Goal: Task Accomplishment & Management: Manage account settings

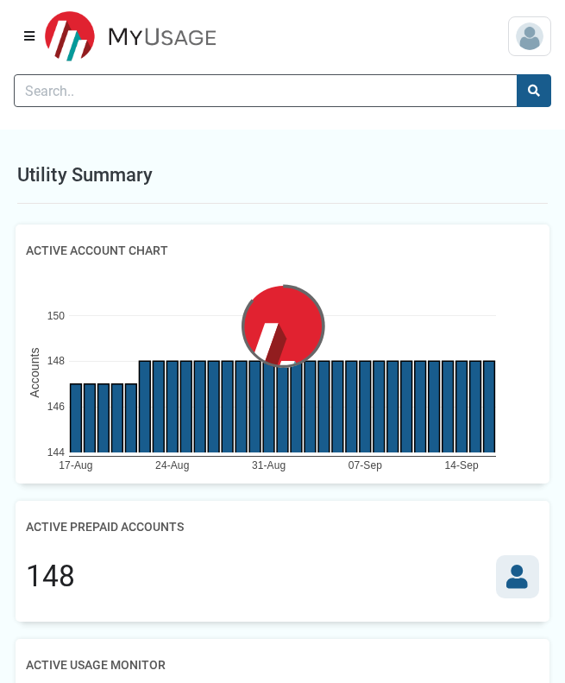
scroll to position [3, 1]
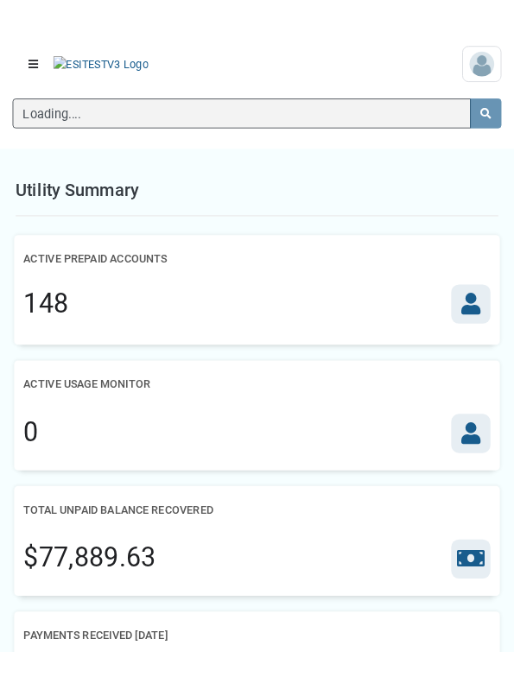
scroll to position [8, 1]
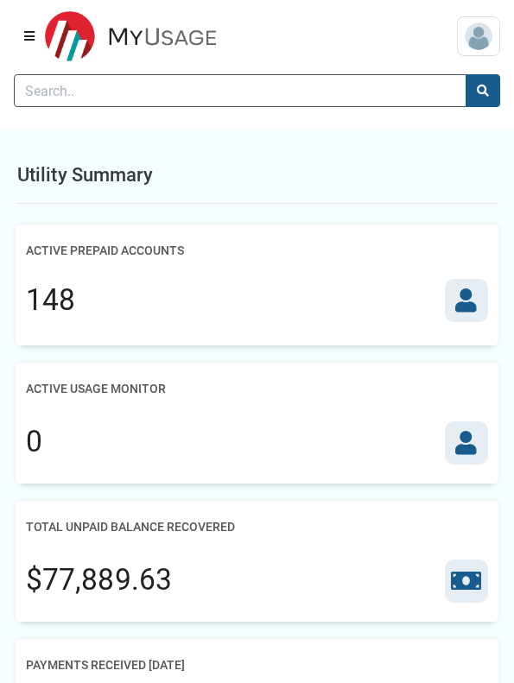
click at [373, 262] on div "Active Prepaid Accounts" at bounding box center [257, 251] width 462 height 32
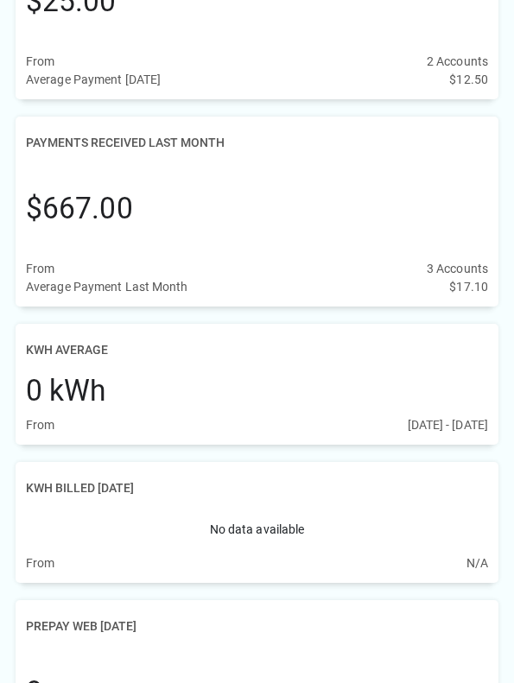
scroll to position [0, 0]
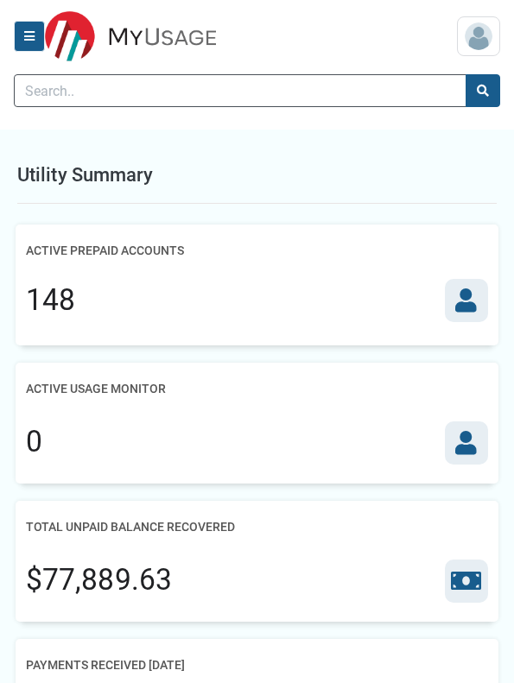
click at [40, 30] on button "Menu" at bounding box center [29, 36] width 31 height 31
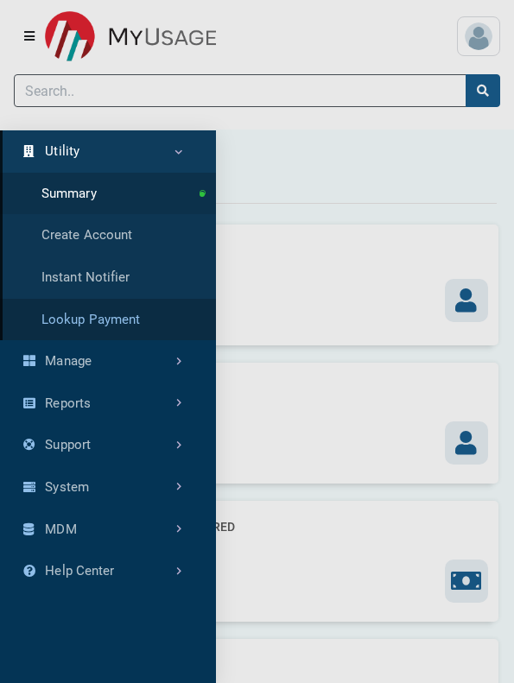
click at [123, 319] on link "Lookup Payment" at bounding box center [108, 320] width 216 height 42
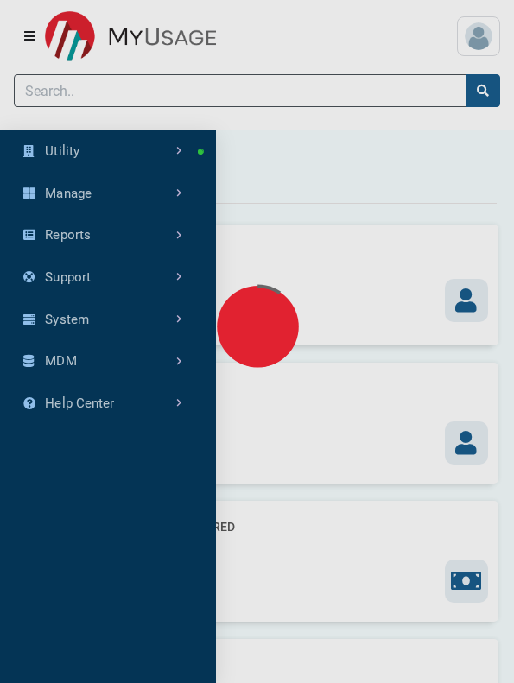
click at [364, 329] on img at bounding box center [257, 342] width 276 height 276
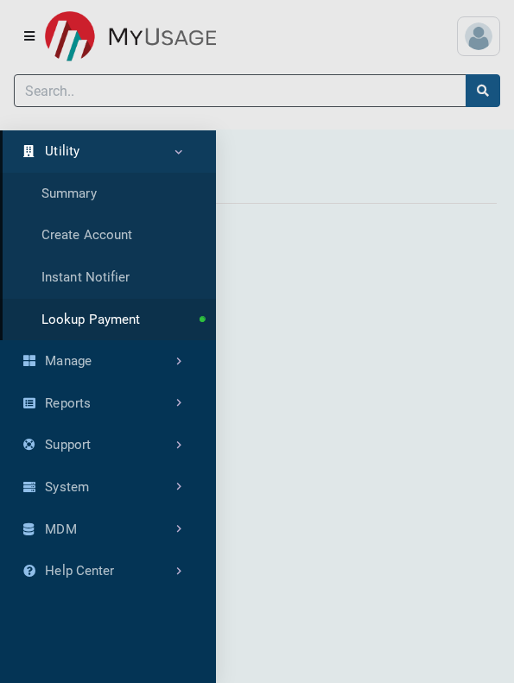
click at [358, 353] on div at bounding box center [257, 341] width 514 height 683
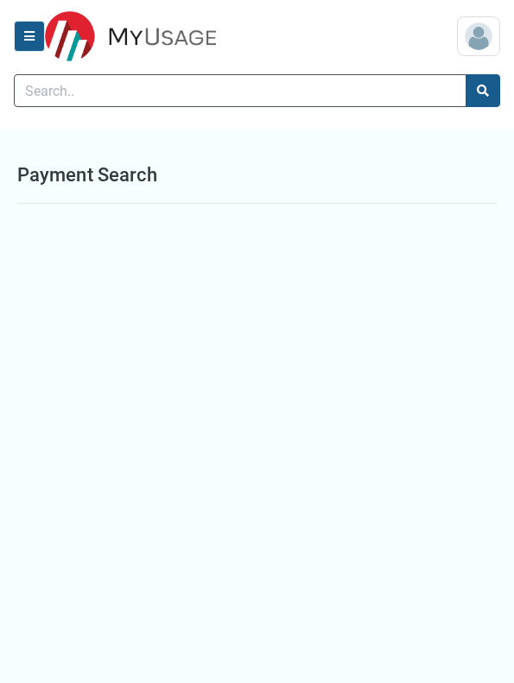
click at [30, 38] on icon "Menu" at bounding box center [29, 36] width 10 height 12
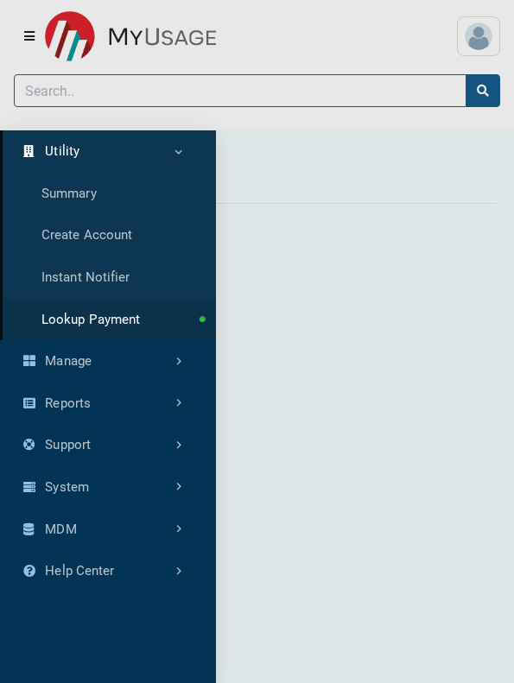
click at [93, 147] on link "Utility" at bounding box center [108, 151] width 216 height 42
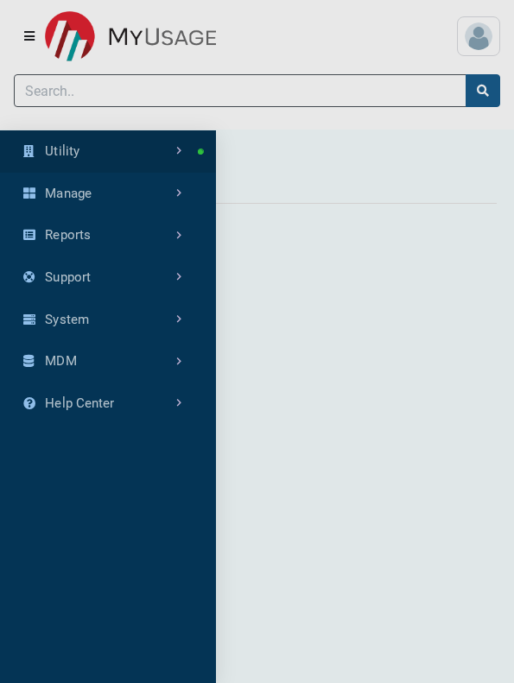
click at [93, 147] on link "Utility" at bounding box center [108, 151] width 216 height 42
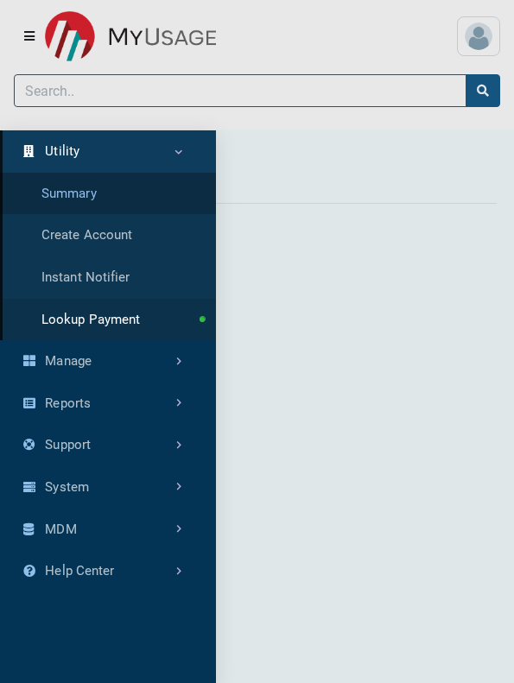
click at [98, 206] on link "Summary" at bounding box center [108, 194] width 216 height 42
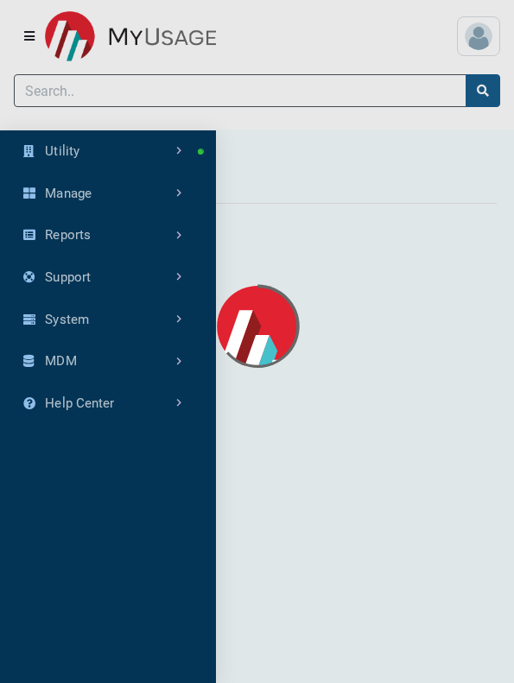
click at [112, 86] on div at bounding box center [257, 341] width 514 height 683
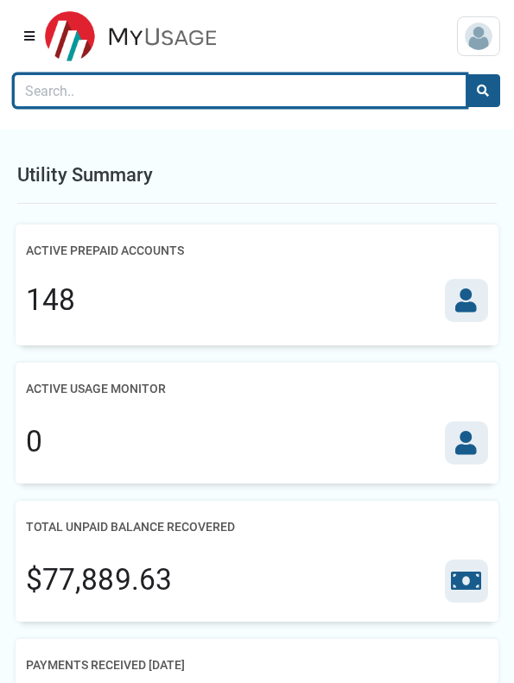
click at [112, 86] on input "Search" at bounding box center [240, 90] width 452 height 33
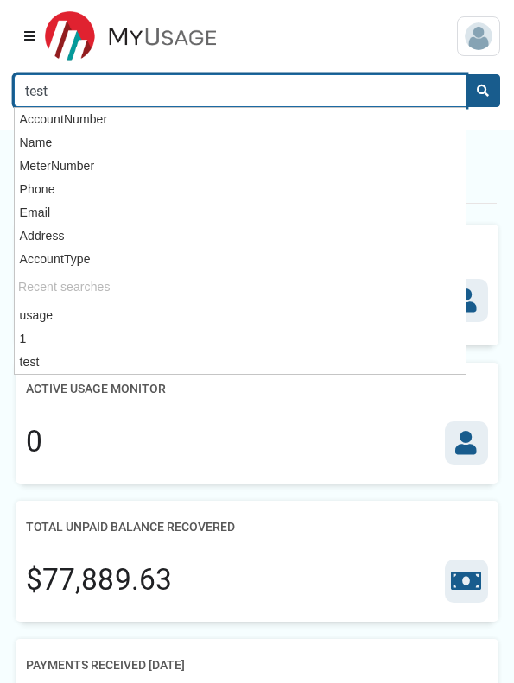
type input "test"
click at [465, 74] on button "search" at bounding box center [482, 90] width 35 height 33
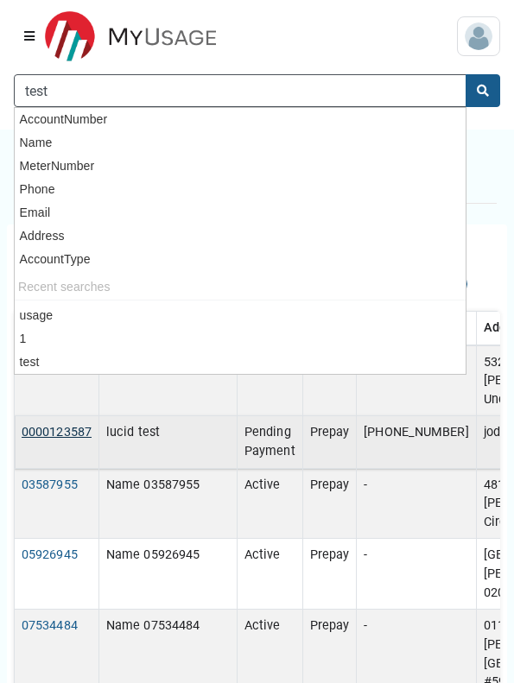
click at [30, 425] on link "0000123587" at bounding box center [57, 432] width 70 height 15
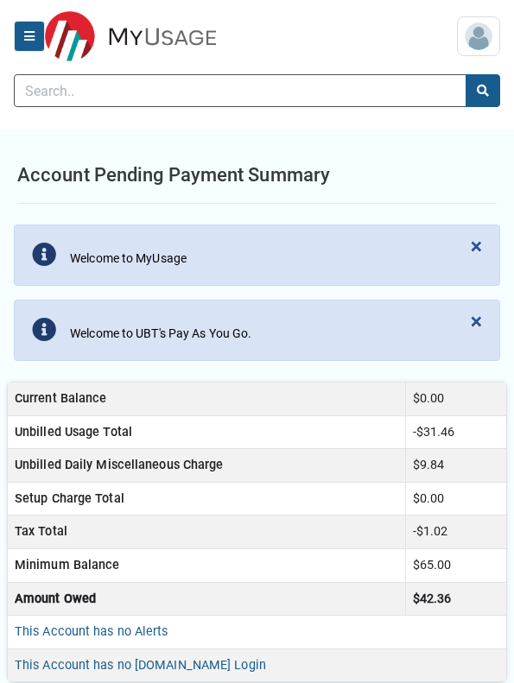
click at [35, 45] on button "Menu" at bounding box center [29, 36] width 31 height 31
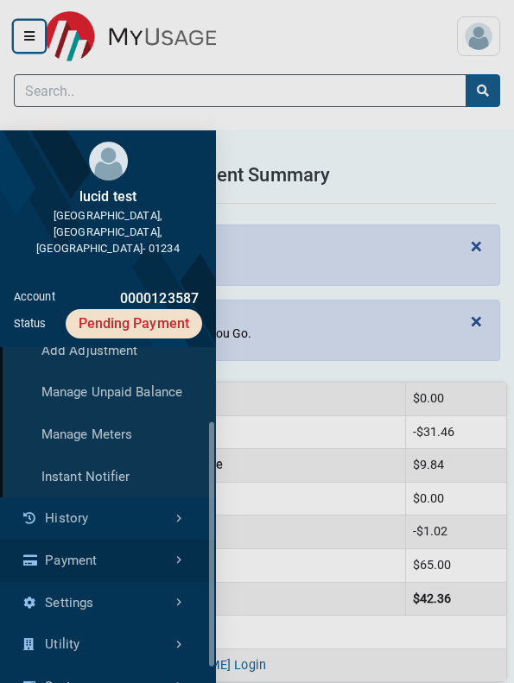
scroll to position [134, 0]
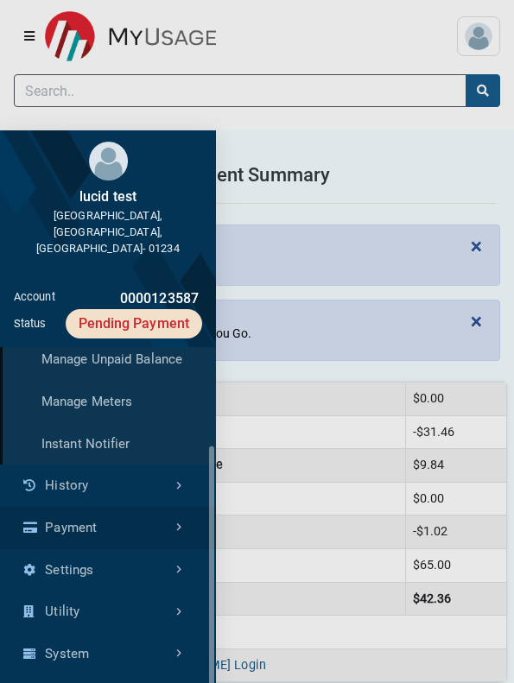
click at [99, 507] on link "Payment" at bounding box center [108, 528] width 216 height 42
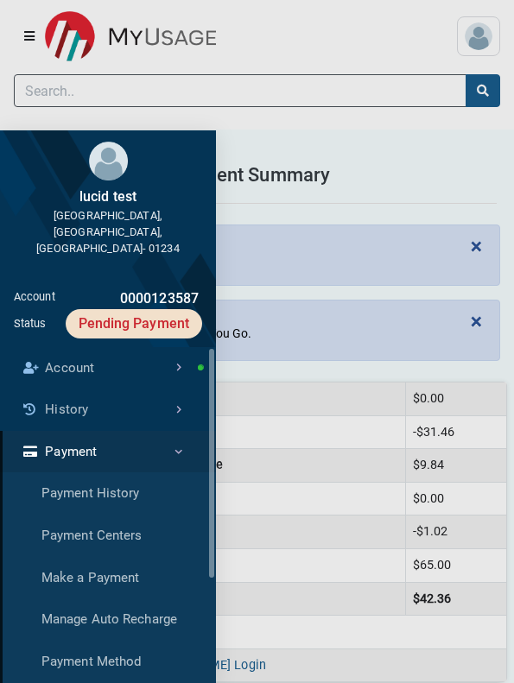
scroll to position [370, 216]
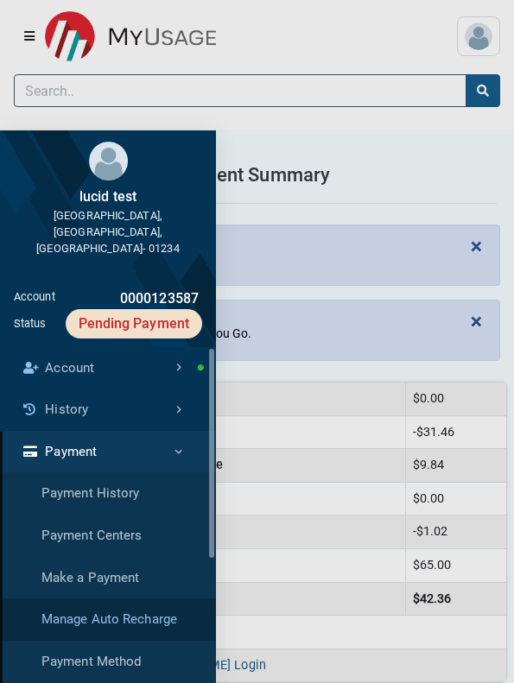
click at [111, 598] on link "Manage Auto Recharge" at bounding box center [108, 619] width 216 height 42
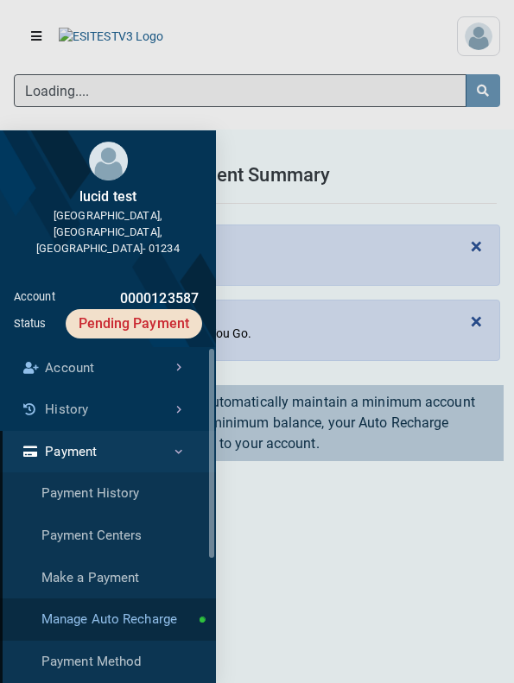
scroll to position [370, 216]
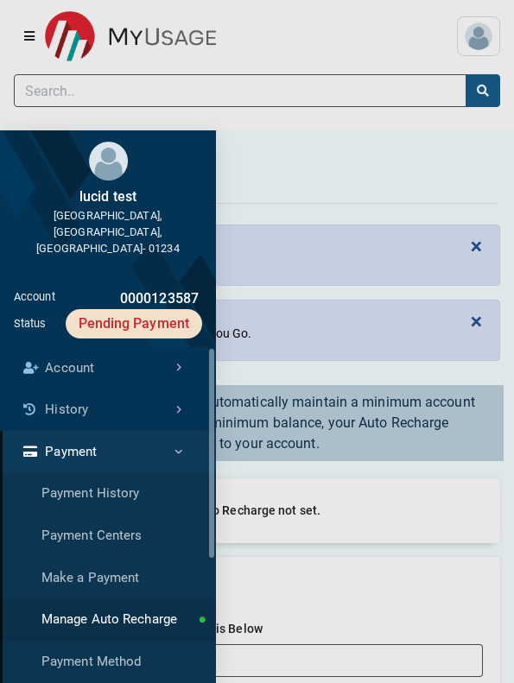
click at [394, 339] on div at bounding box center [257, 341] width 514 height 683
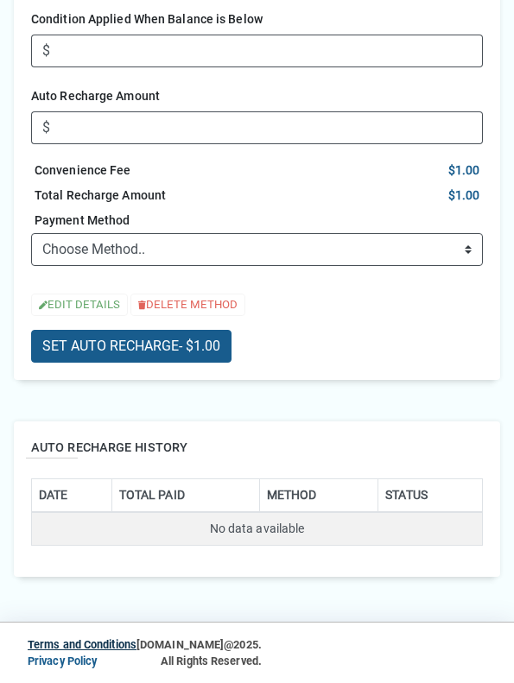
scroll to position [582, 0]
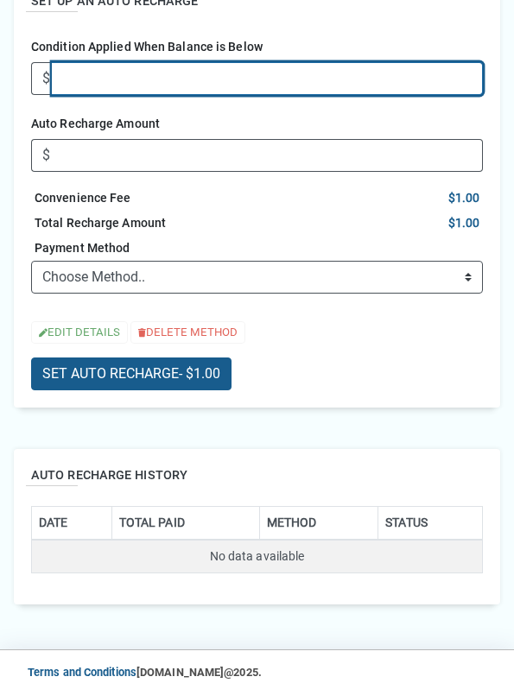
click at [167, 80] on input "Condition Applied When Balance is Below" at bounding box center [267, 78] width 431 height 33
type input "10"
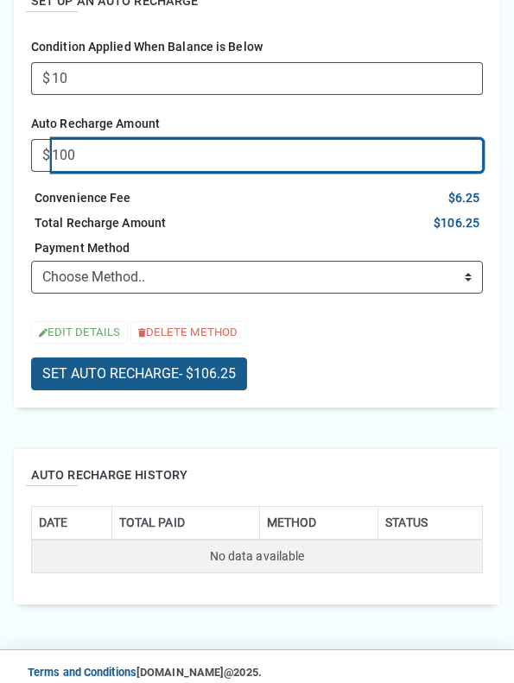
type input "100"
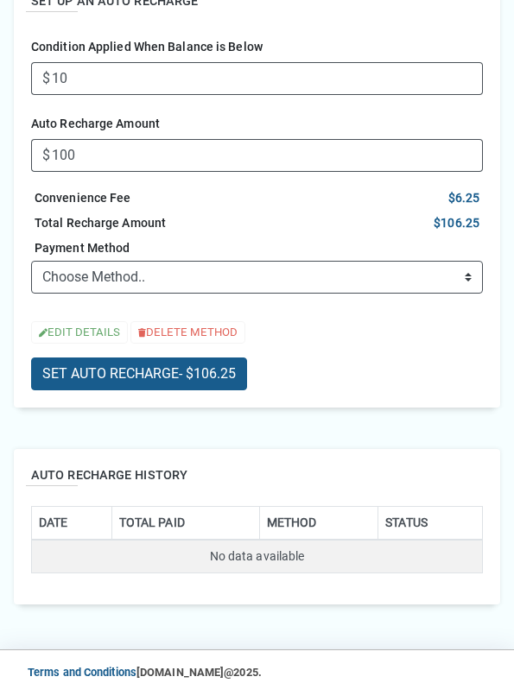
click at [181, 251] on div "Payment Method Choose Method.. ➕ ADD NEW CARD ➕ ADD NEW SAVINGS ACCOUNT ➕ ADD N…" at bounding box center [257, 265] width 452 height 58
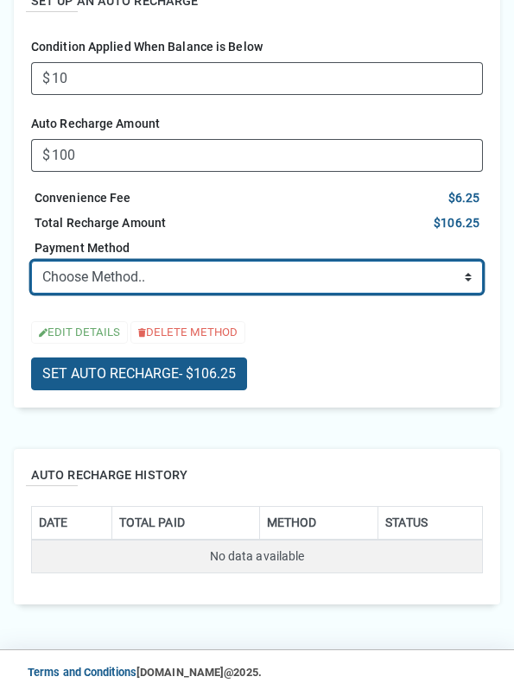
select select "credit"
click option "➕ ADD NEW CARD" at bounding box center [0, 0] width 0 height 0
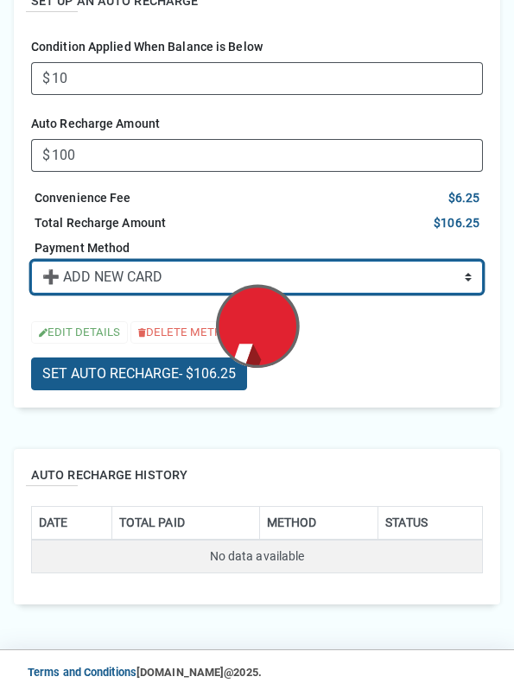
scroll to position [0, 0]
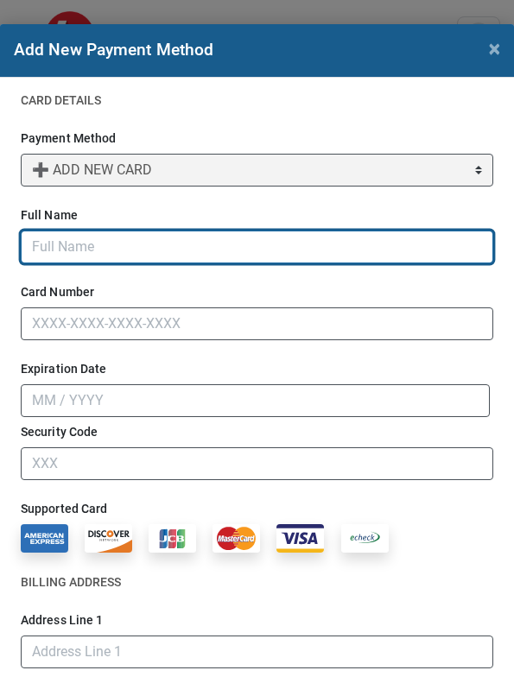
drag, startPoint x: 139, startPoint y: 252, endPoint x: 139, endPoint y: 217, distance: 35.4
click at [139, 252] on input "Full Name" at bounding box center [257, 247] width 472 height 33
type input "Test"
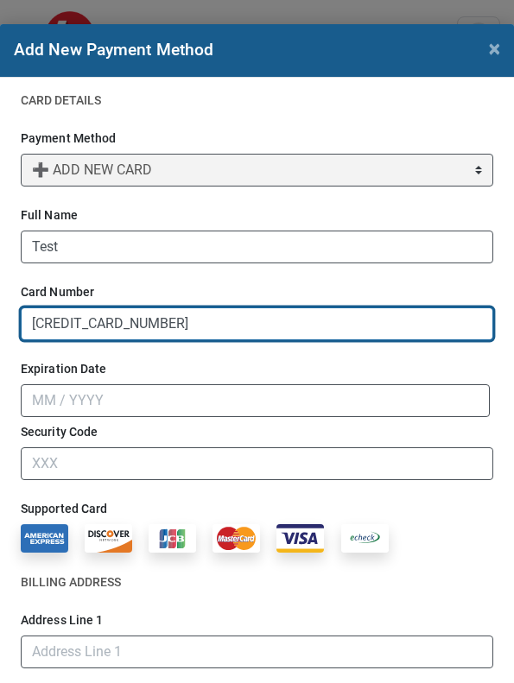
type input "5454 5454 5454 5454"
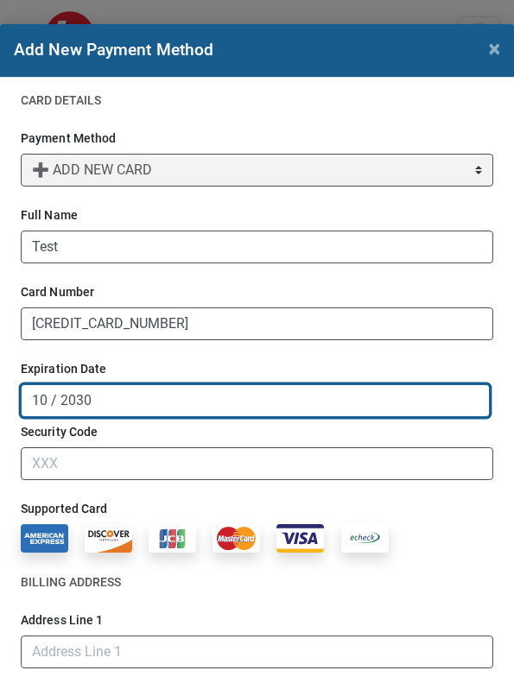
type input "10 / 2030"
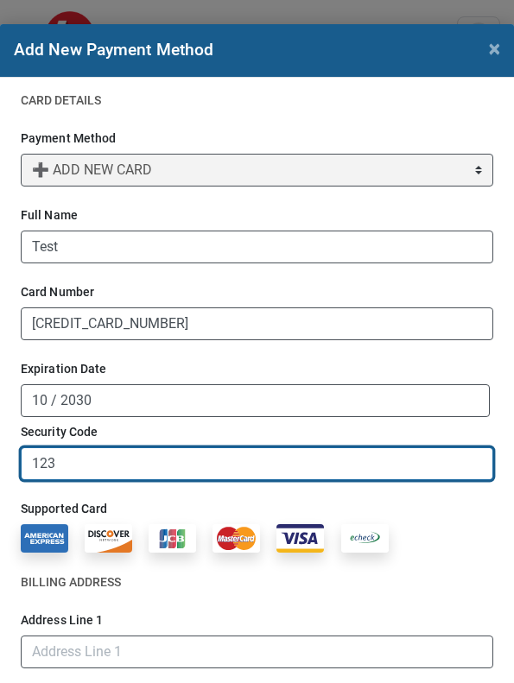
type input "123"
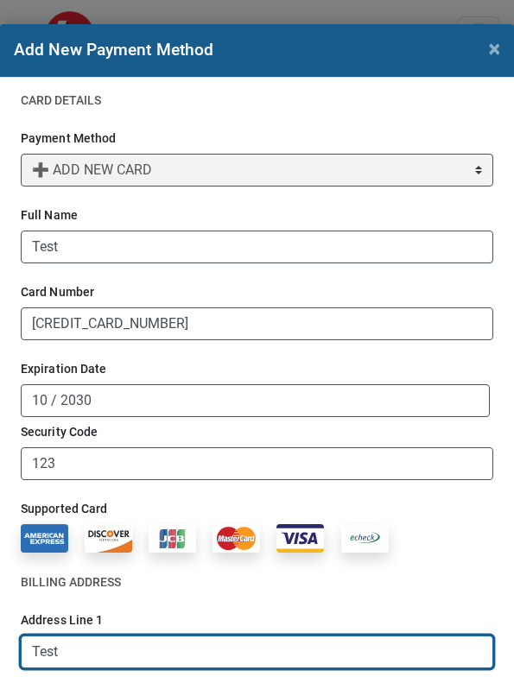
type input "Test"
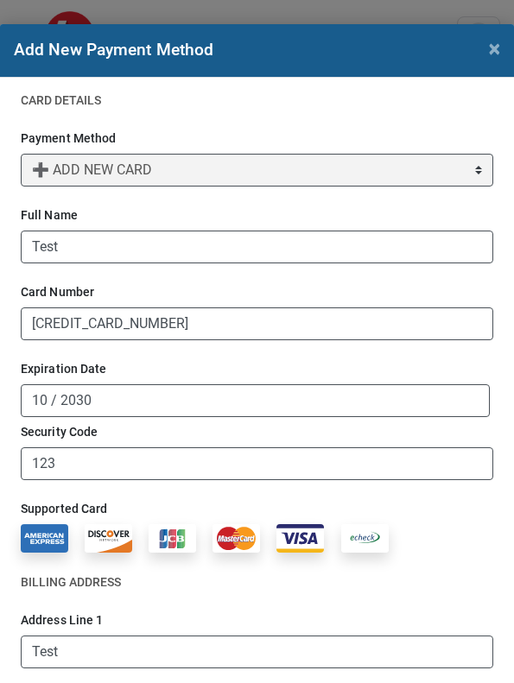
scroll to position [387, 0]
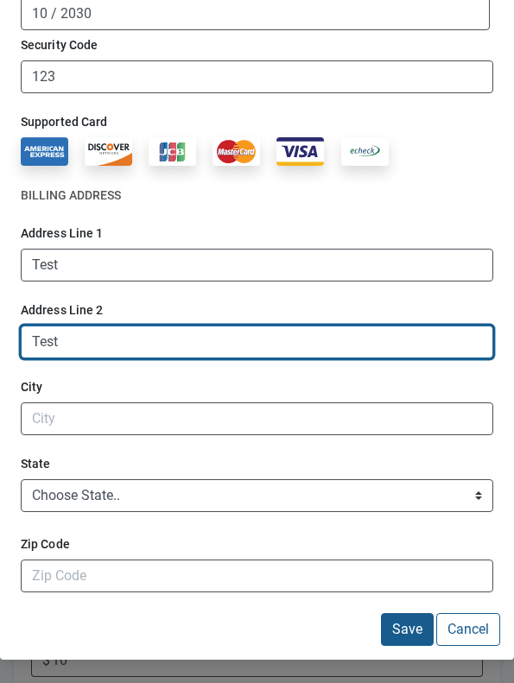
type input "Test"
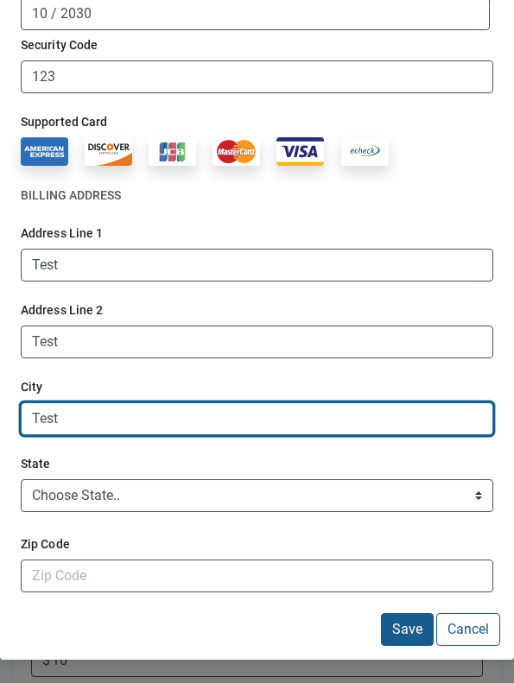
type input "Test"
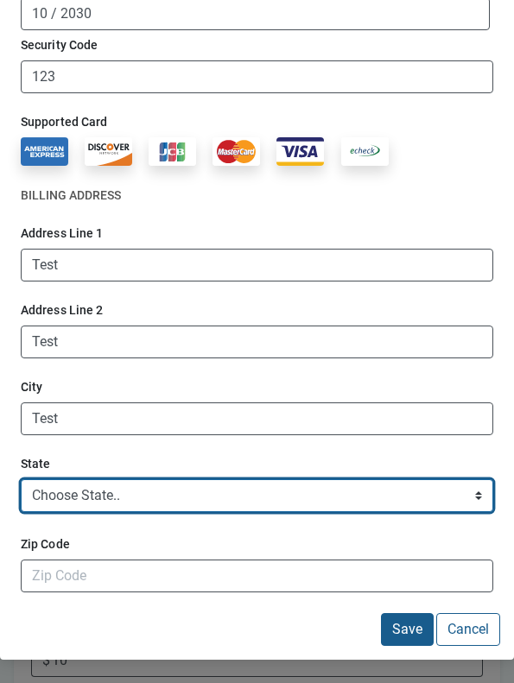
select select "TN"
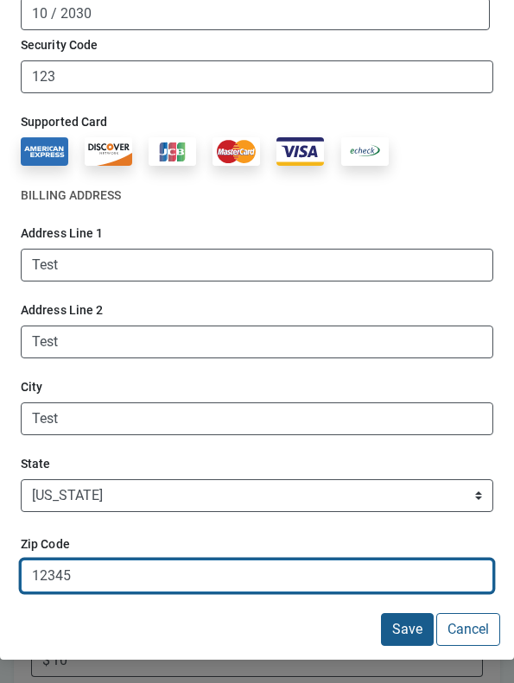
type input "12345"
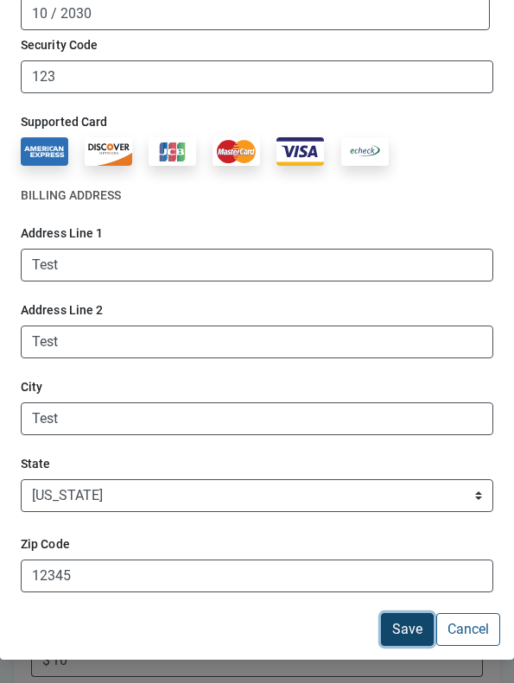
click at [381, 613] on button "Save" at bounding box center [407, 629] width 53 height 33
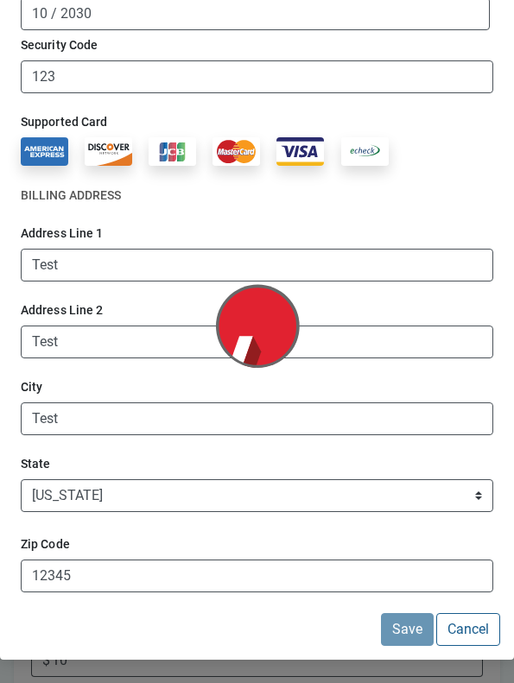
click at [370, 190] on h2 "BILLING ADDRESS" at bounding box center [257, 198] width 472 height 25
select select "16b64e75-bc1c-4ca9-a677-764425a8b7c3"
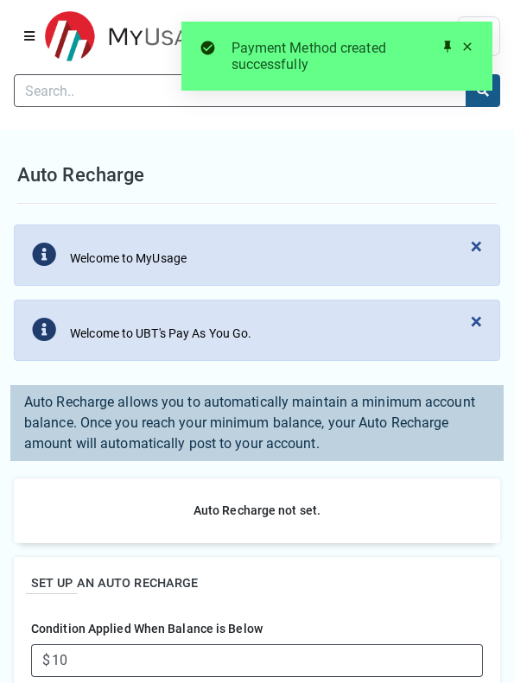
scroll to position [517, 0]
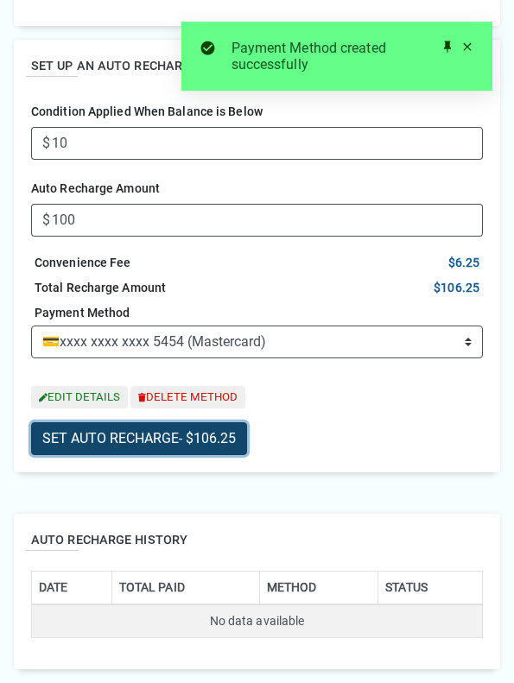
click at [81, 442] on button "SET AUTO RECHARGE - $106.25" at bounding box center [139, 438] width 216 height 33
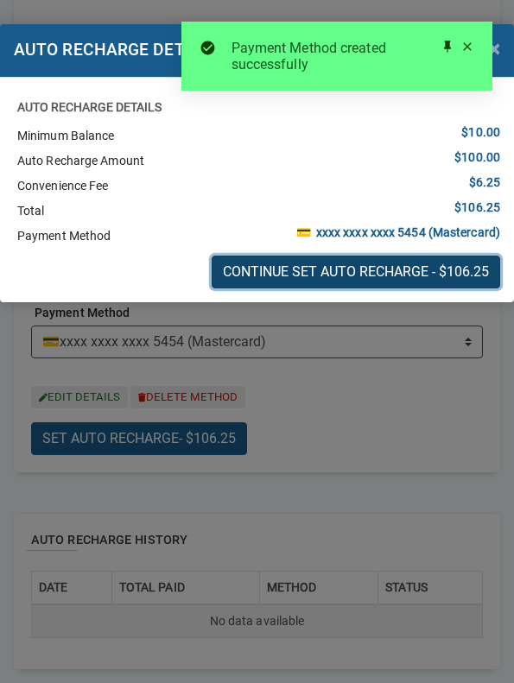
click at [314, 275] on button "CONTINUE SET AUTO RECHARGE - $106.25" at bounding box center [356, 272] width 288 height 33
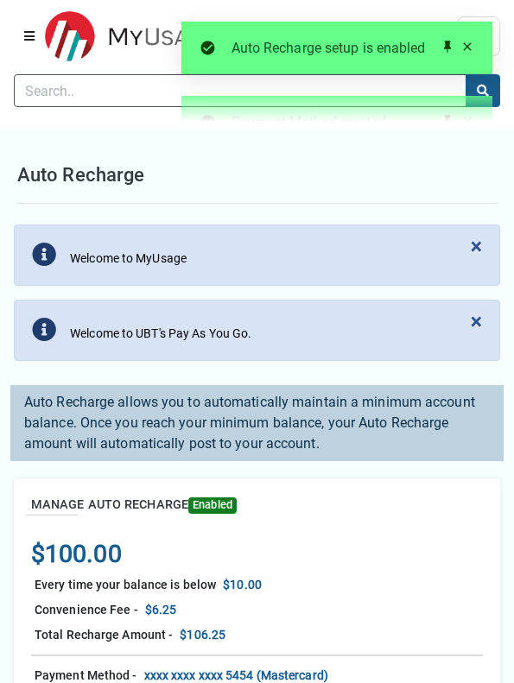
click at [450, 45] on span at bounding box center [447, 47] width 14 height 14
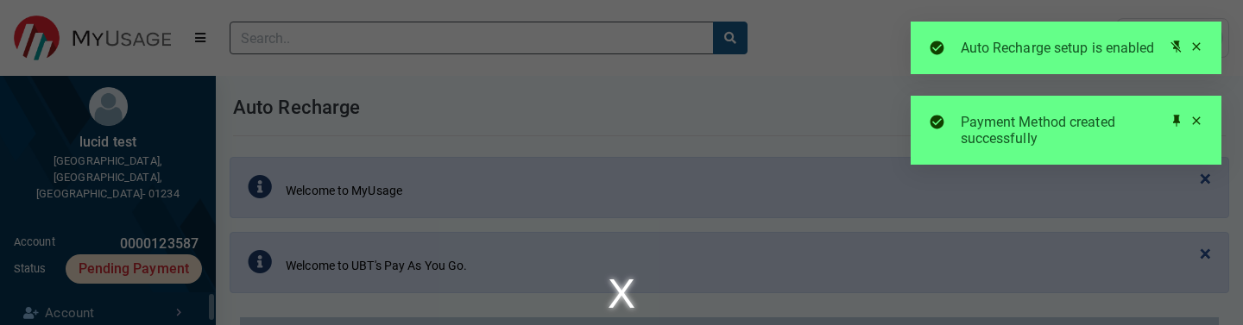
scroll to position [79, 216]
click at [565, 120] on span at bounding box center [1197, 121] width 14 height 14
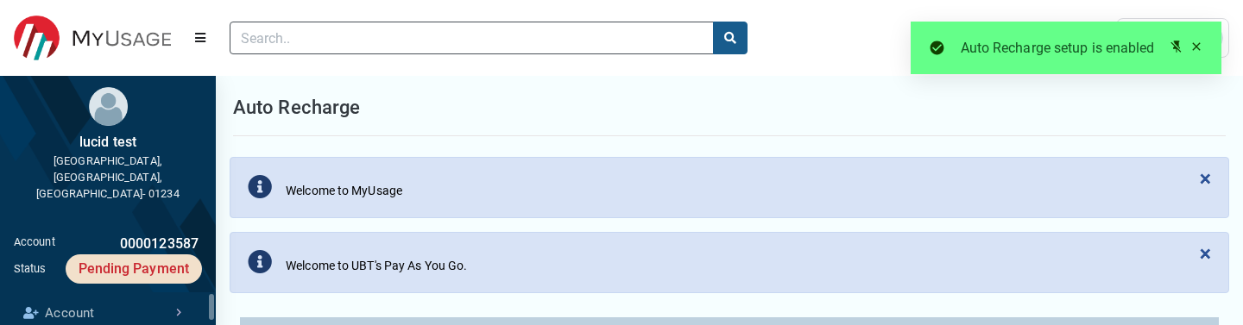
click at [565, 47] on span at bounding box center [1197, 47] width 14 height 14
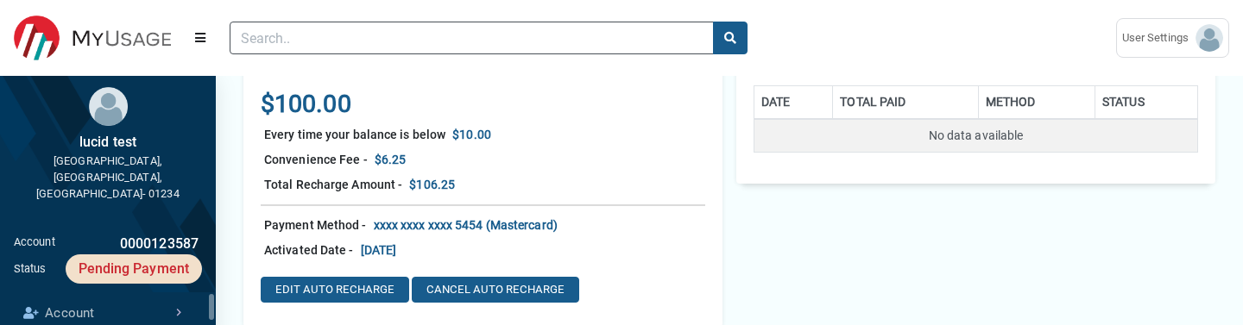
scroll to position [450, 0]
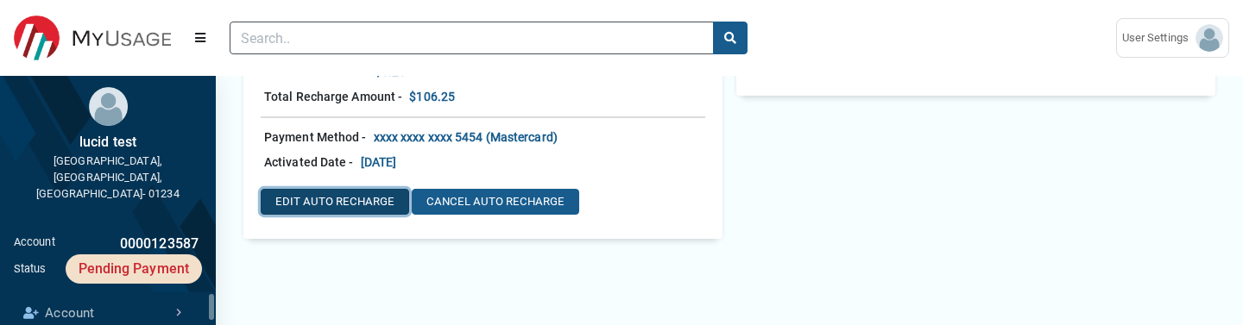
click at [376, 199] on button "EDIT AUTO RECHARGE" at bounding box center [335, 202] width 148 height 26
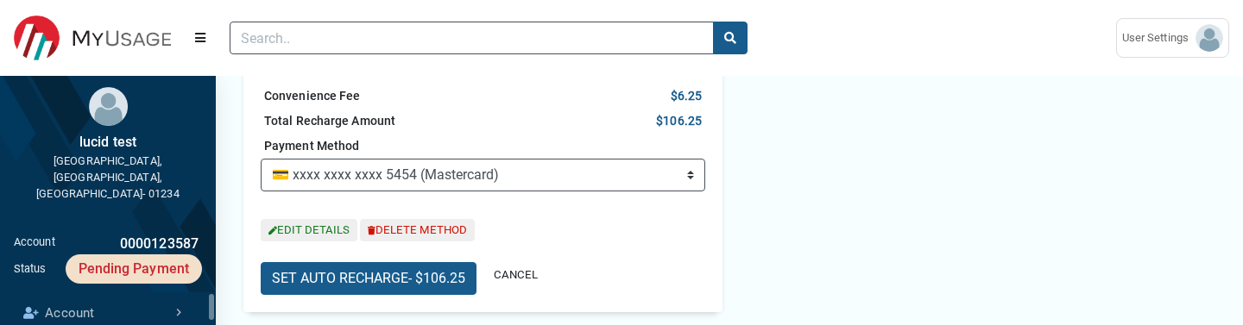
scroll to position [571, 0]
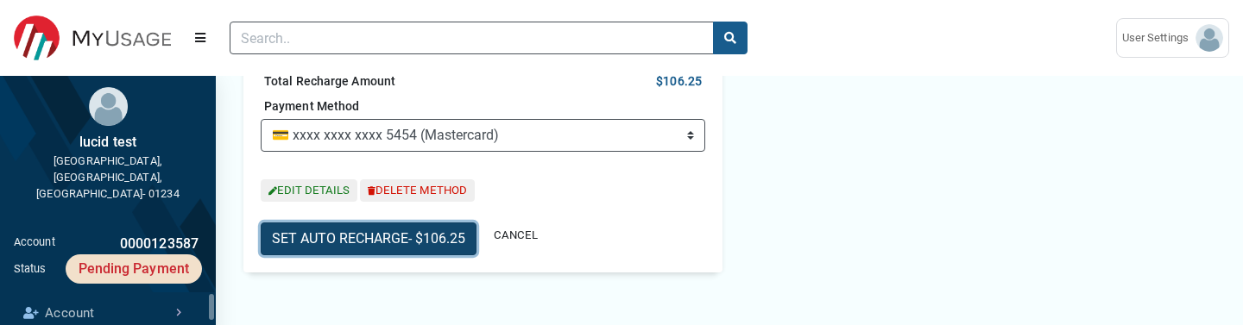
click at [383, 243] on button "SET AUTO RECHARGE - $106.25" at bounding box center [369, 239] width 216 height 33
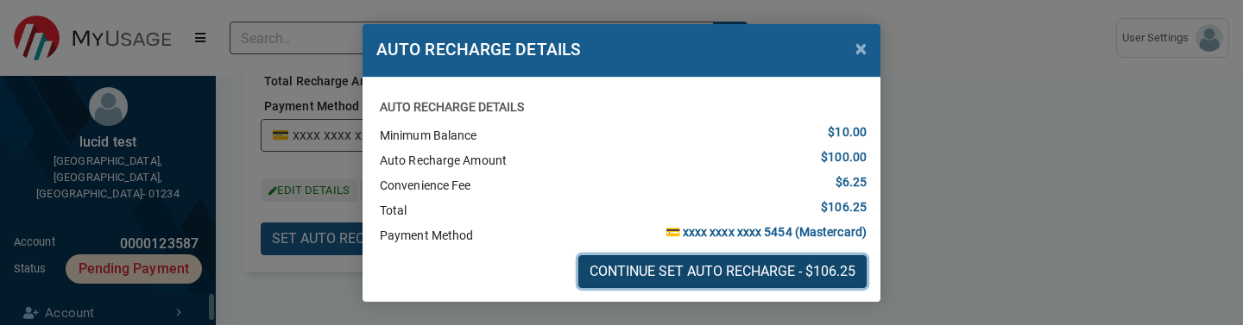
click at [565, 281] on button "CONTINUE SET AUTO RECHARGE - $106.25" at bounding box center [722, 272] width 288 height 33
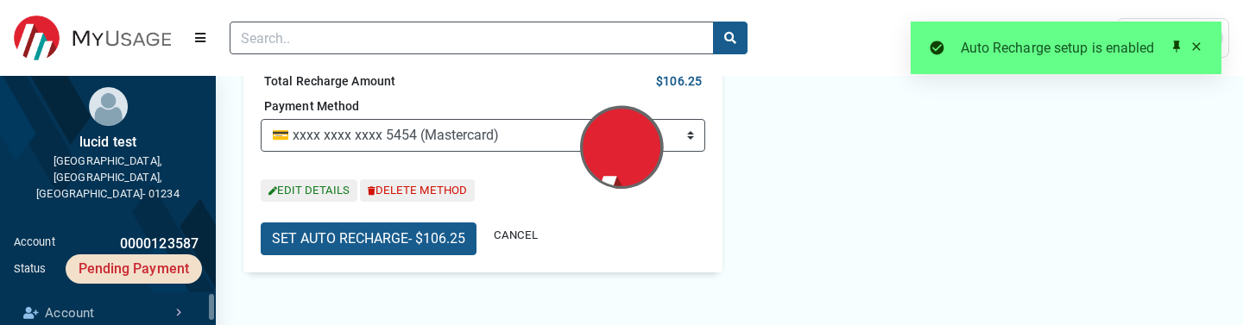
click at [565, 45] on span at bounding box center [1177, 47] width 14 height 14
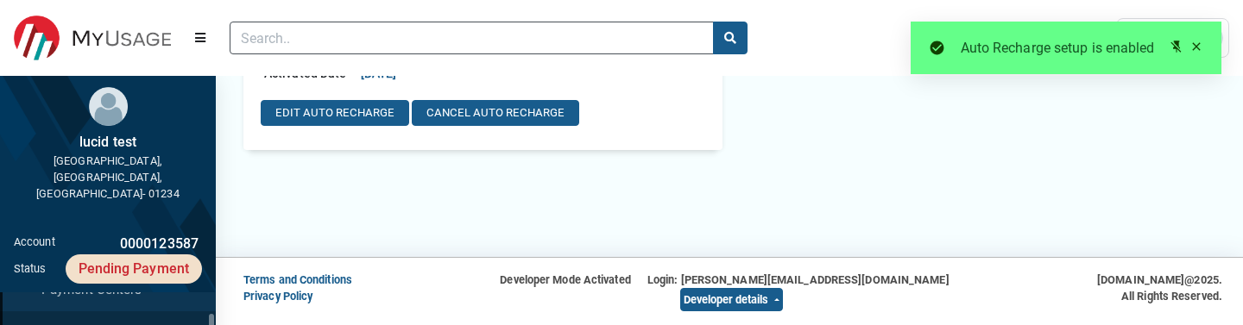
scroll to position [218, 0]
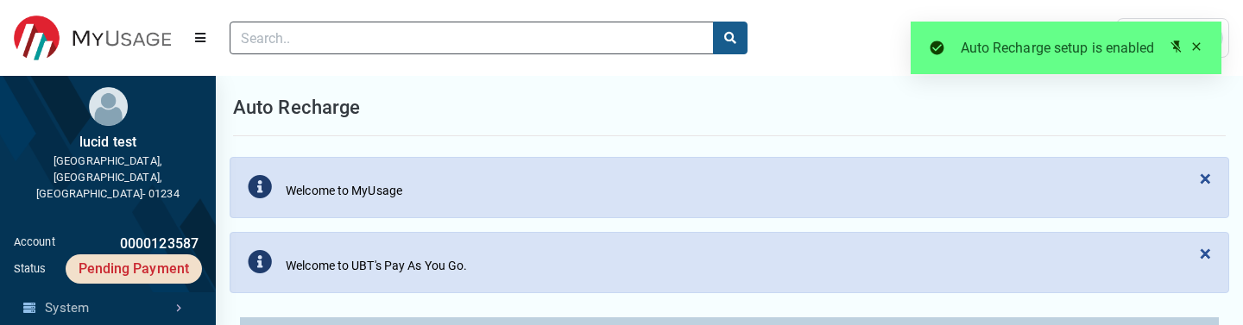
scroll to position [415, 0]
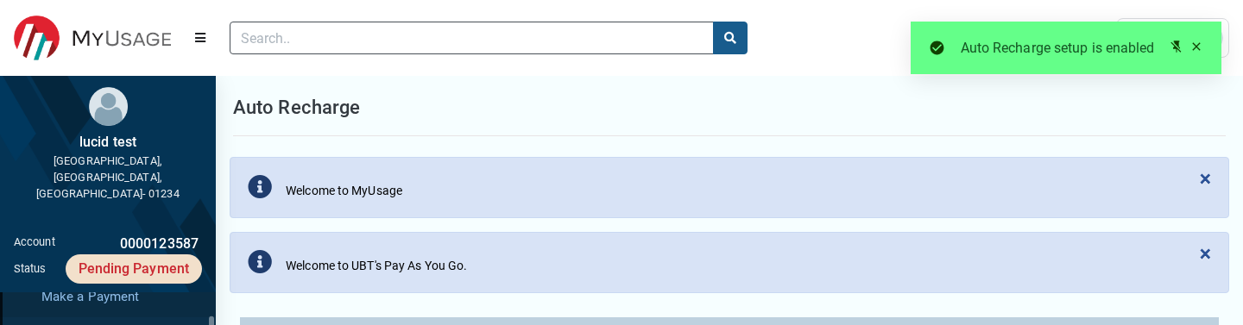
click at [104, 276] on link "Make a Payment" at bounding box center [108, 297] width 216 height 42
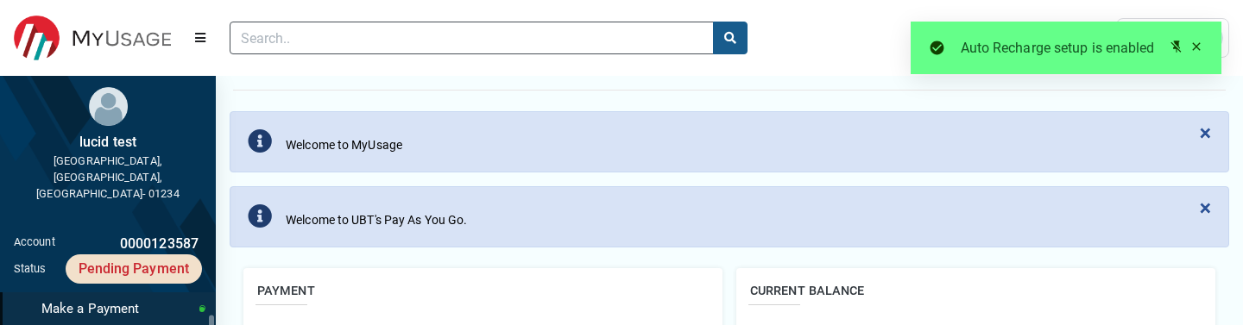
scroll to position [51, 0]
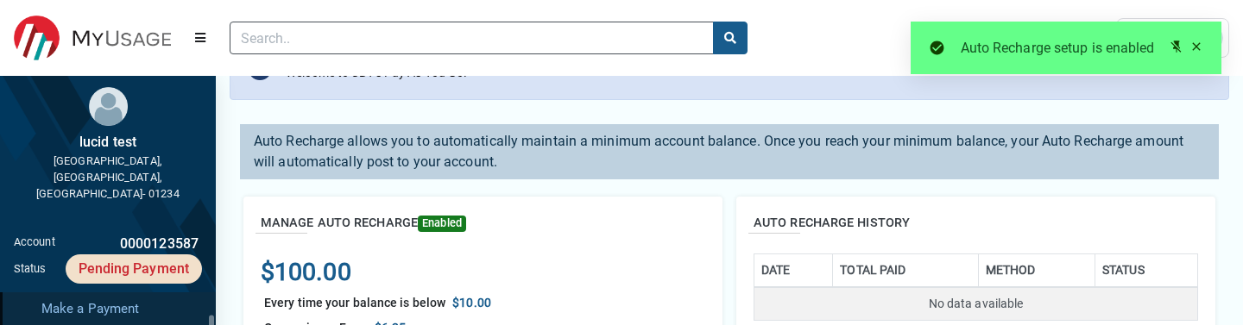
scroll to position [221, 0]
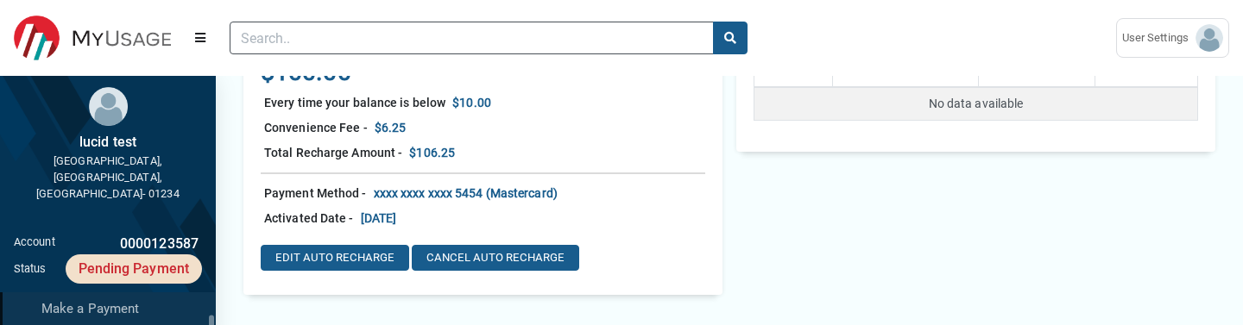
scroll to position [539, 0]
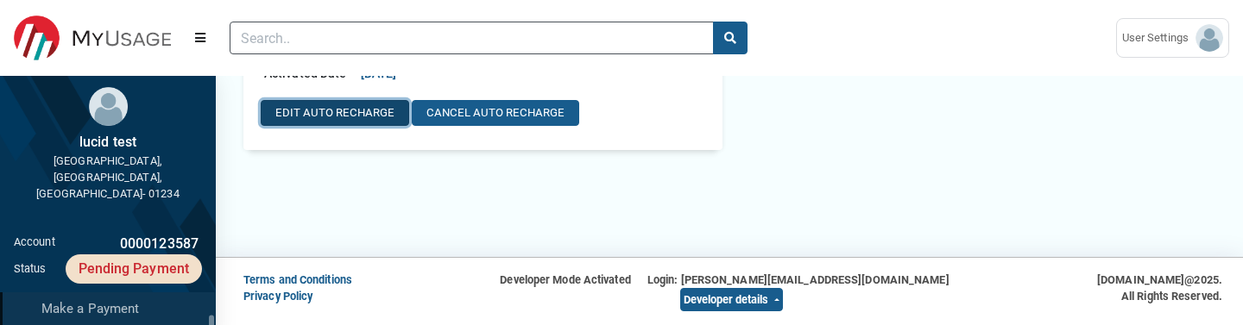
click at [373, 119] on button "EDIT AUTO RECHARGE" at bounding box center [335, 113] width 148 height 26
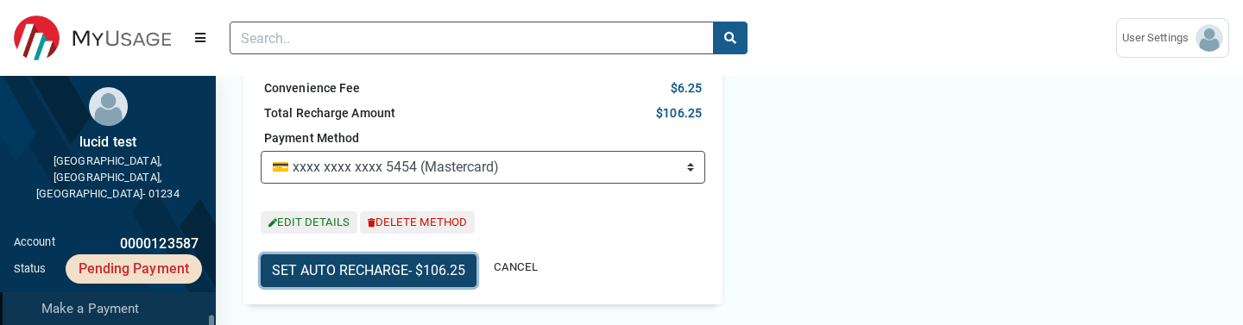
click at [373, 264] on button "SET AUTO RECHARGE - $106.25" at bounding box center [369, 271] width 216 height 33
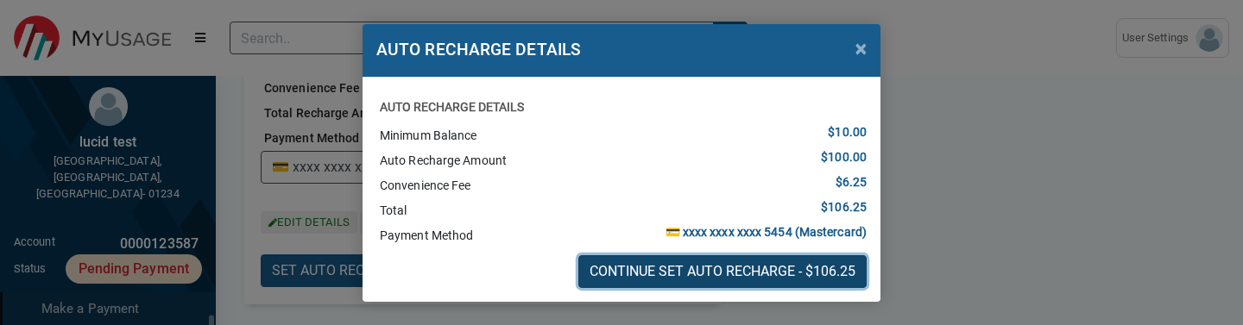
click at [761, 267] on button "CONTINUE SET AUTO RECHARGE - $106.25" at bounding box center [722, 272] width 288 height 33
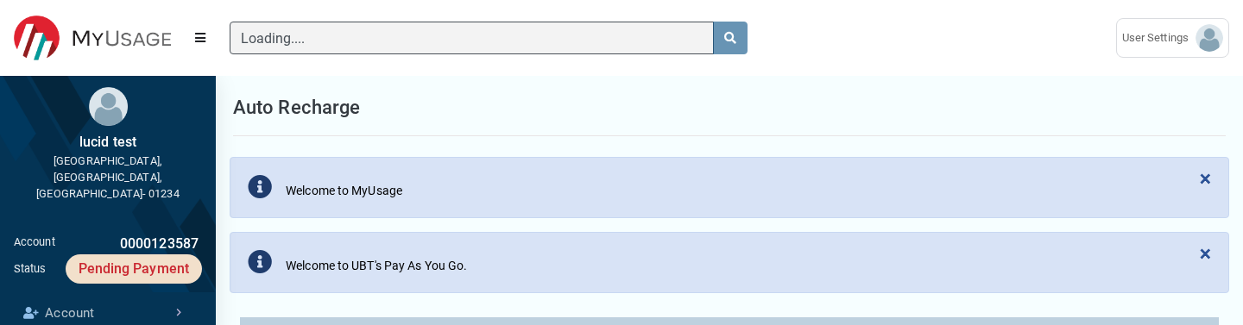
scroll to position [214, 0]
